Goal: Task Accomplishment & Management: Manage account settings

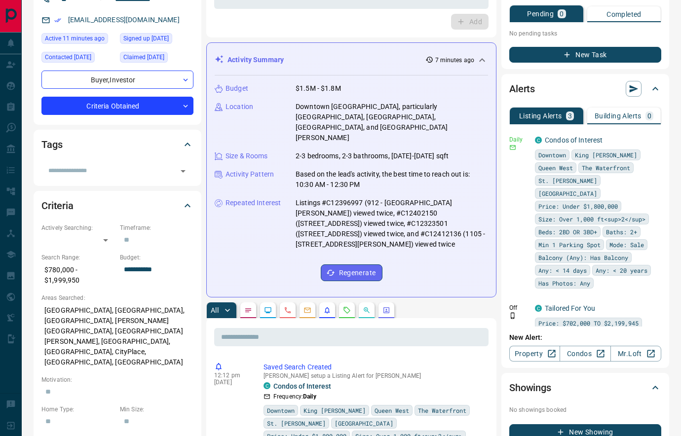
scroll to position [91, 0]
click at [653, 303] on icon "button" at bounding box center [654, 307] width 9 height 9
click at [649, 344] on li "Delete" at bounding box center [639, 343] width 43 height 16
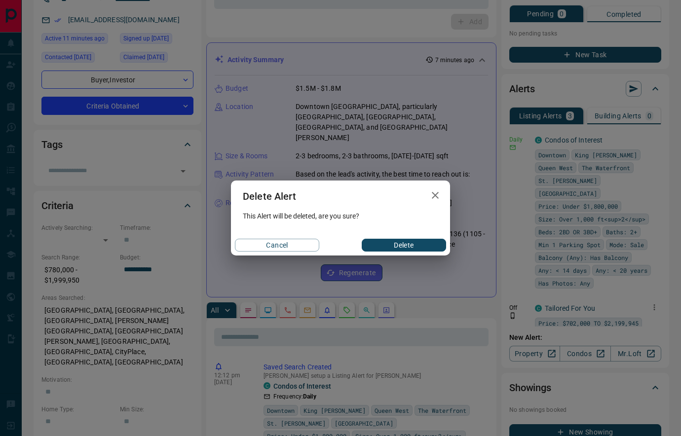
click at [420, 245] on button "Delete" at bounding box center [404, 245] width 84 height 13
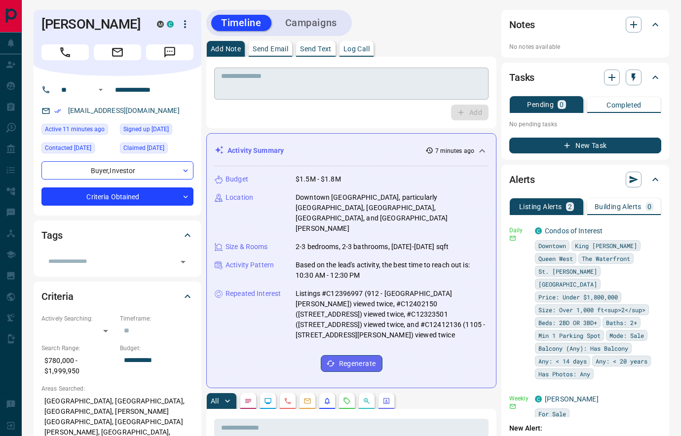
scroll to position [0, 0]
click at [361, 48] on p "Log Call" at bounding box center [357, 48] width 26 height 7
click at [456, 112] on button "Log Call" at bounding box center [469, 113] width 39 height 16
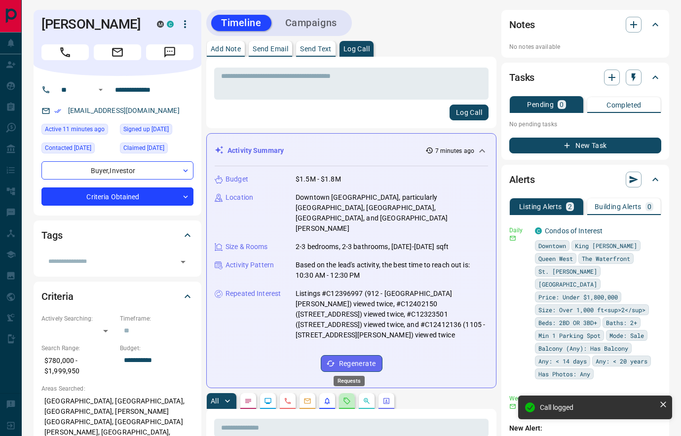
click at [347, 397] on icon "Requests" at bounding box center [347, 401] width 8 height 8
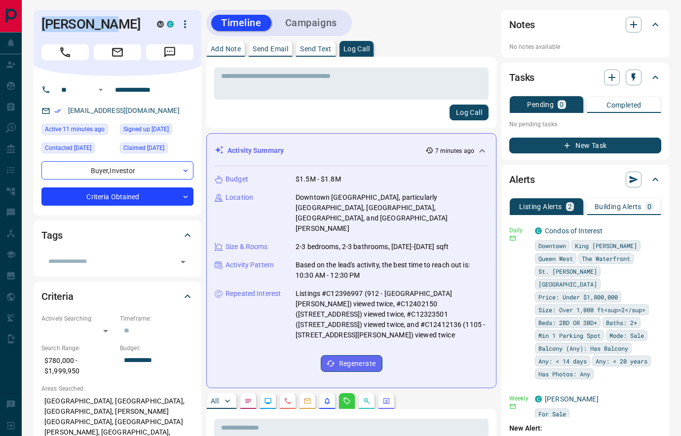
drag, startPoint x: 116, startPoint y: 27, endPoint x: 35, endPoint y: 19, distance: 81.3
click at [35, 19] on div "[PERSON_NAME] M C" at bounding box center [118, 43] width 168 height 66
copy h1 "[PERSON_NAME]"
click at [632, 25] on icon "button" at bounding box center [633, 24] width 7 height 7
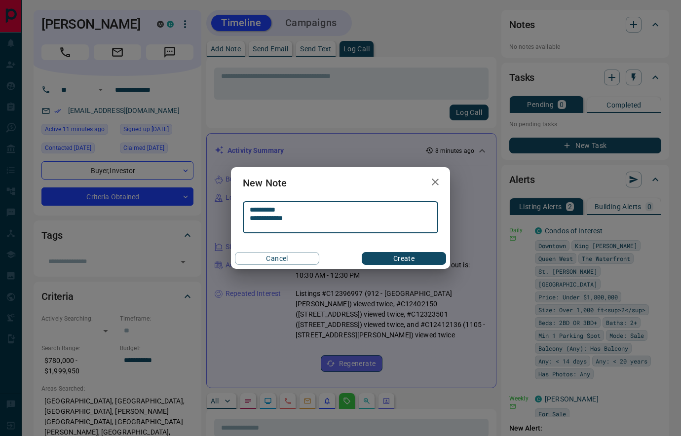
type textarea "**********"
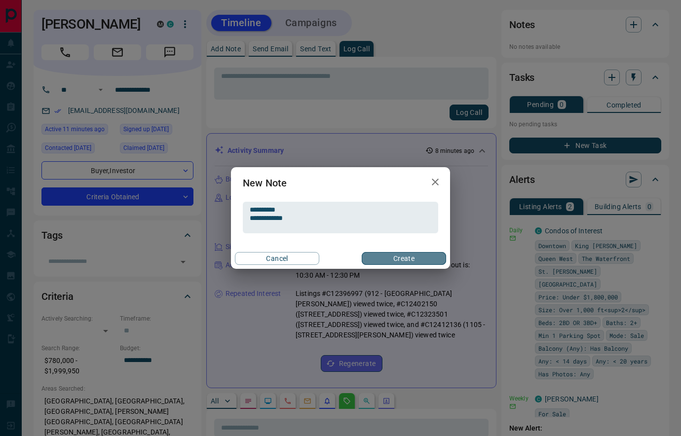
click at [409, 259] on button "Create" at bounding box center [404, 258] width 84 height 13
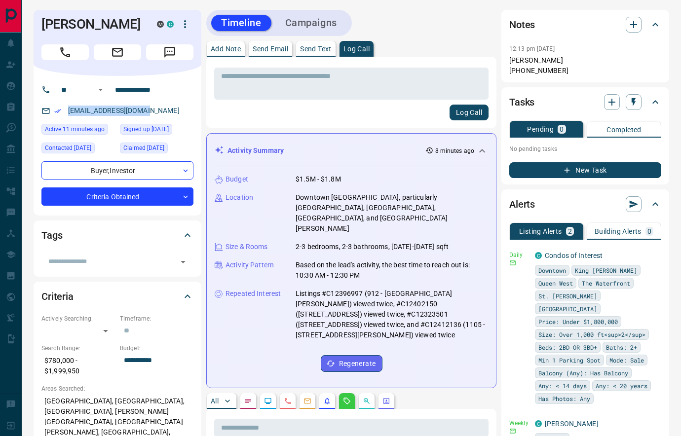
drag, startPoint x: 155, startPoint y: 110, endPoint x: 73, endPoint y: 104, distance: 83.1
click at [73, 104] on div "**********" at bounding box center [118, 146] width 168 height 140
copy link "[EMAIL_ADDRESS][DOMAIN_NAME]"
click at [656, 51] on icon "button" at bounding box center [655, 49] width 8 height 8
click at [646, 67] on li "Edit" at bounding box center [639, 68] width 43 height 15
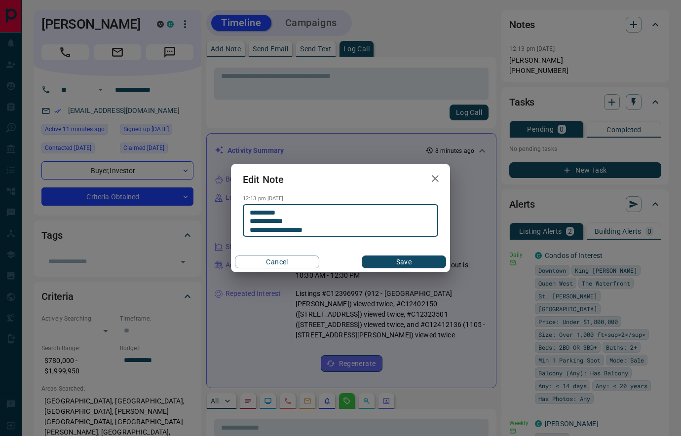
type textarea "**********"
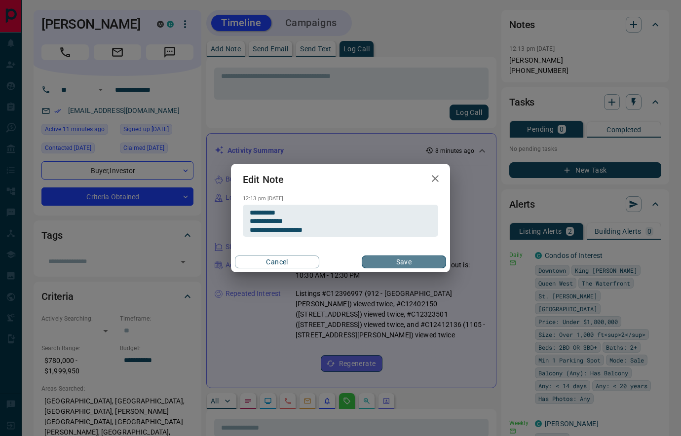
click at [397, 261] on button "Save" at bounding box center [404, 262] width 84 height 13
